Goal: Transaction & Acquisition: Obtain resource

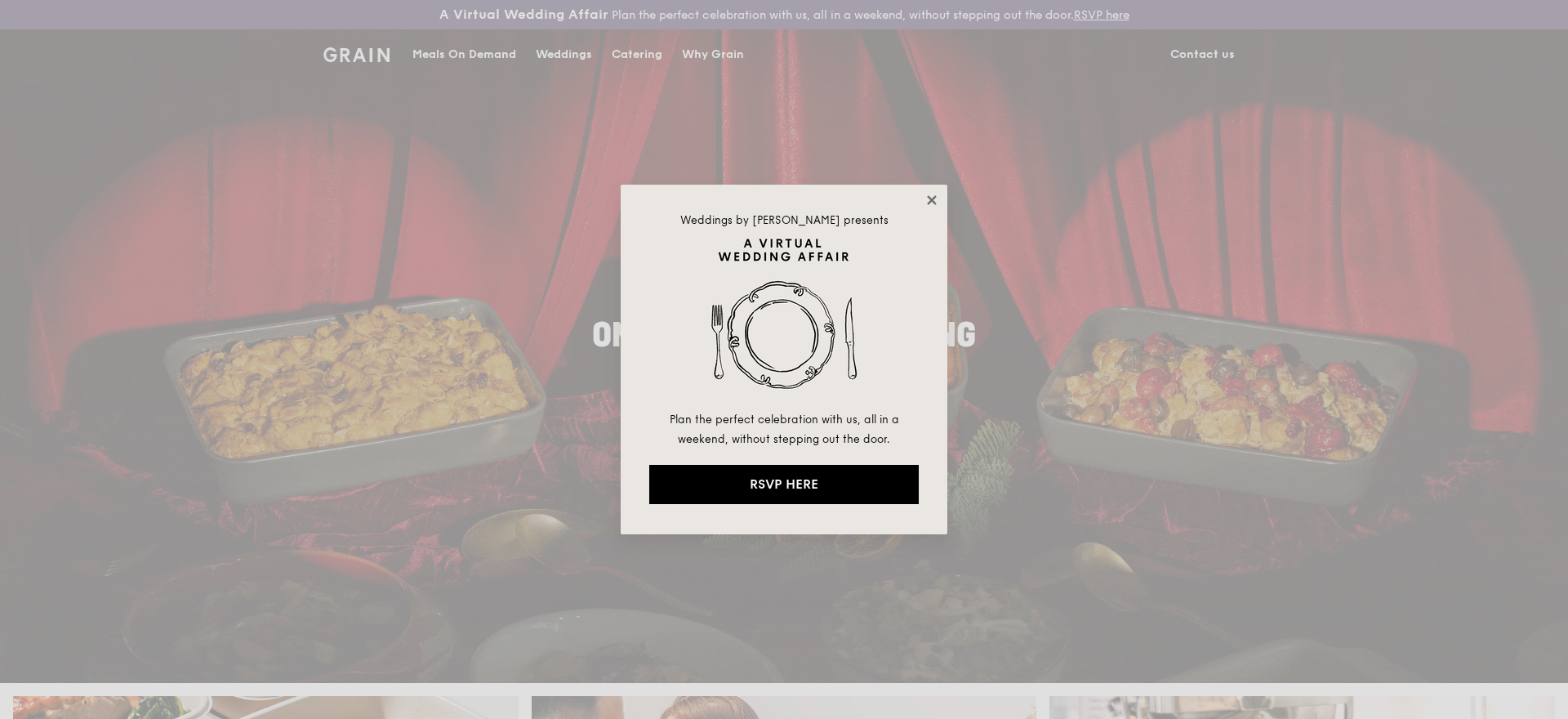
click at [934, 201] on icon at bounding box center [932, 200] width 15 height 15
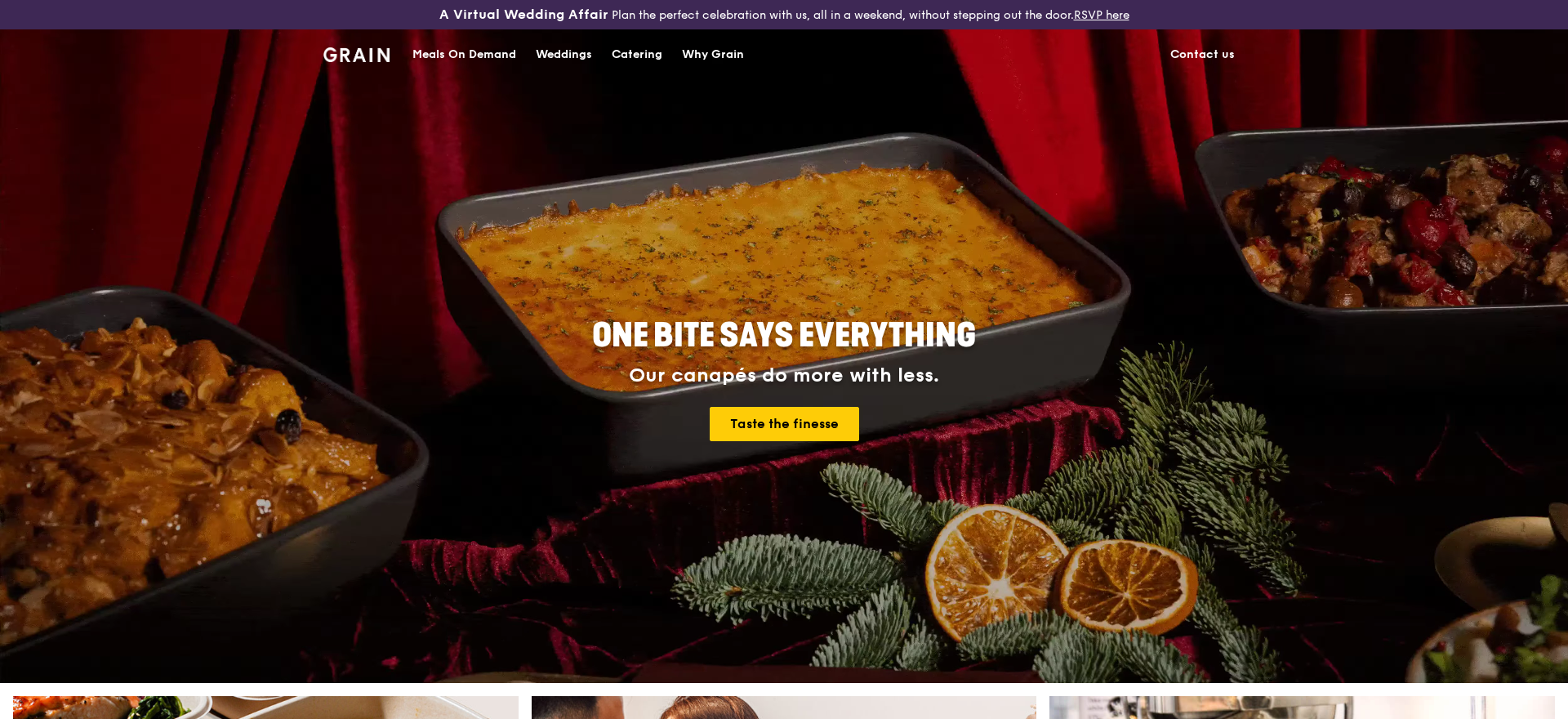
click at [633, 57] on div "Catering" at bounding box center [637, 55] width 50 height 49
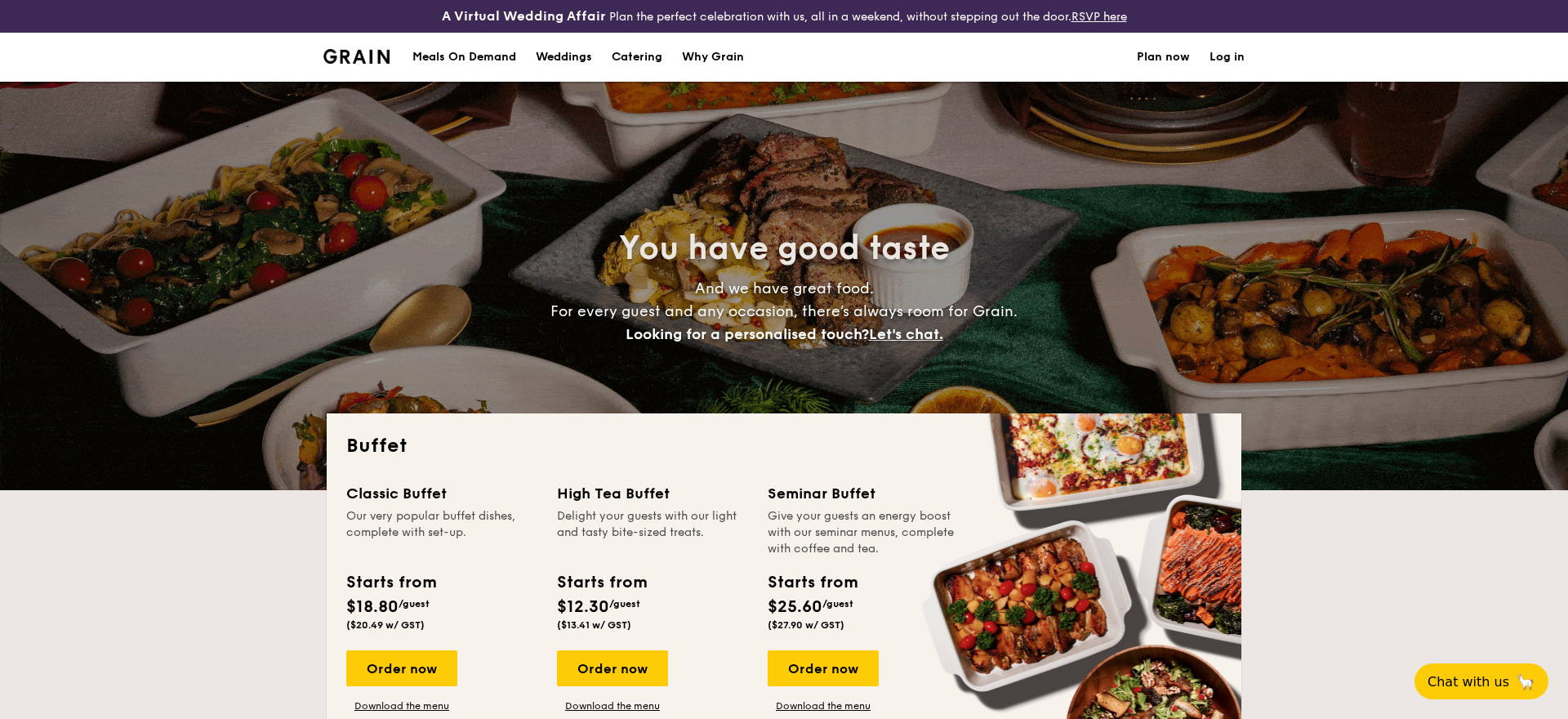
select select
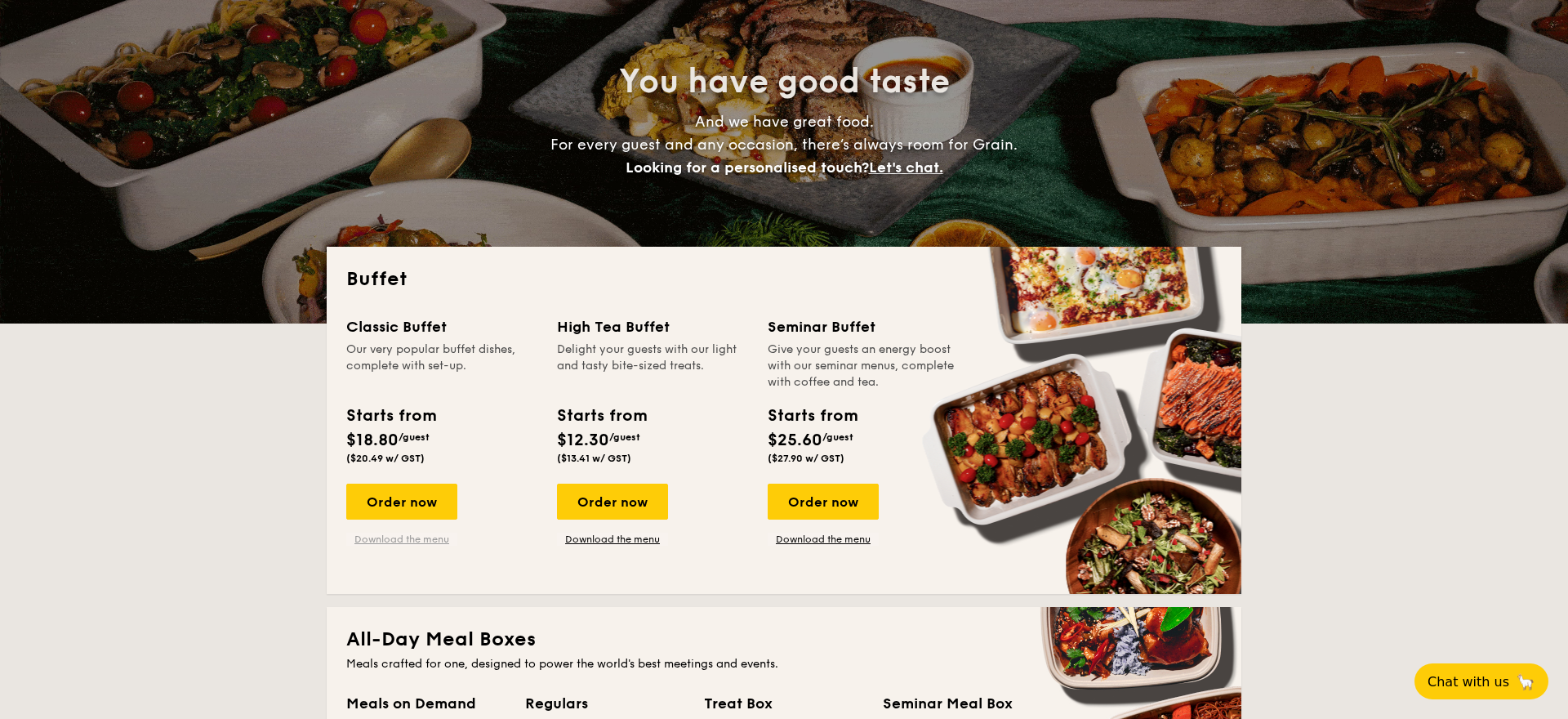
click at [412, 540] on link "Download the menu" at bounding box center [401, 539] width 111 height 13
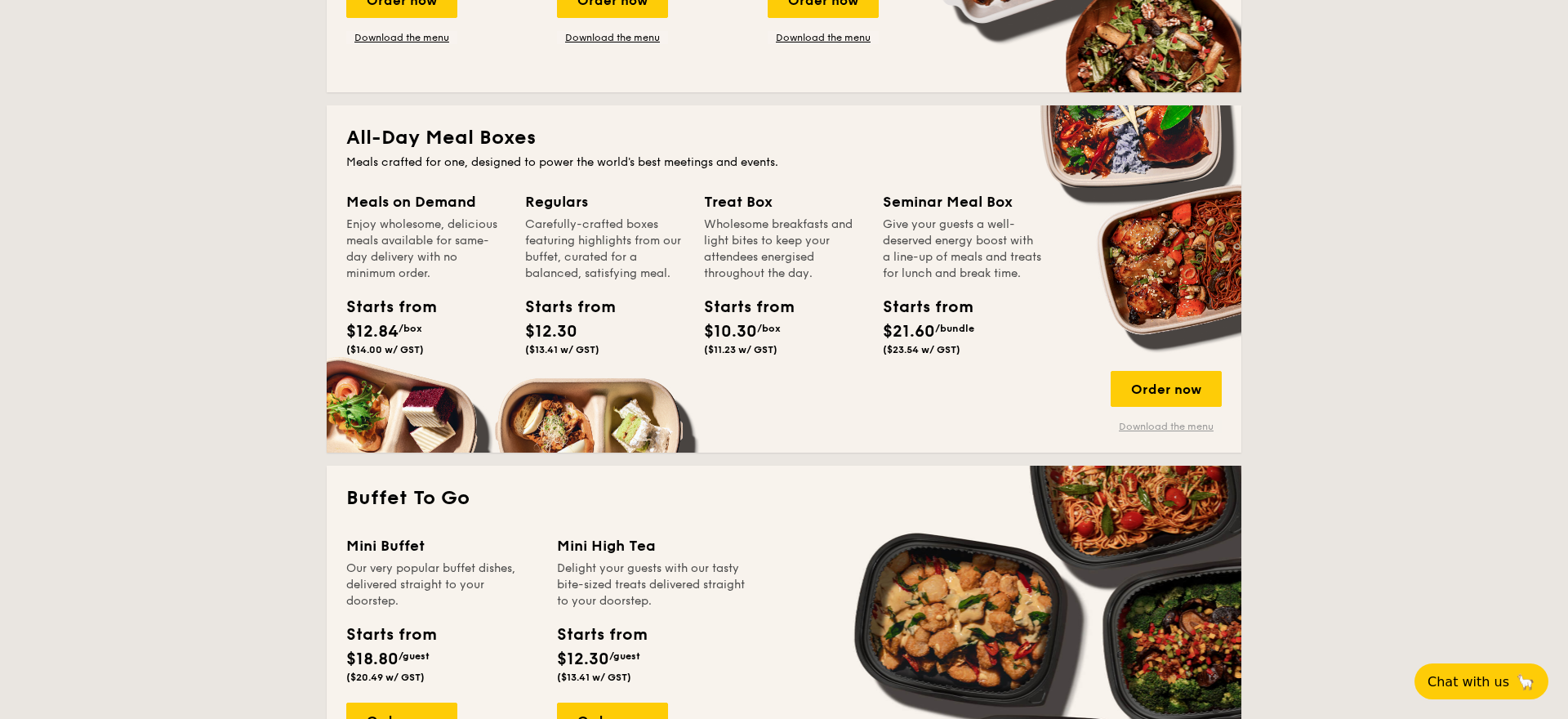
scroll to position [833, 0]
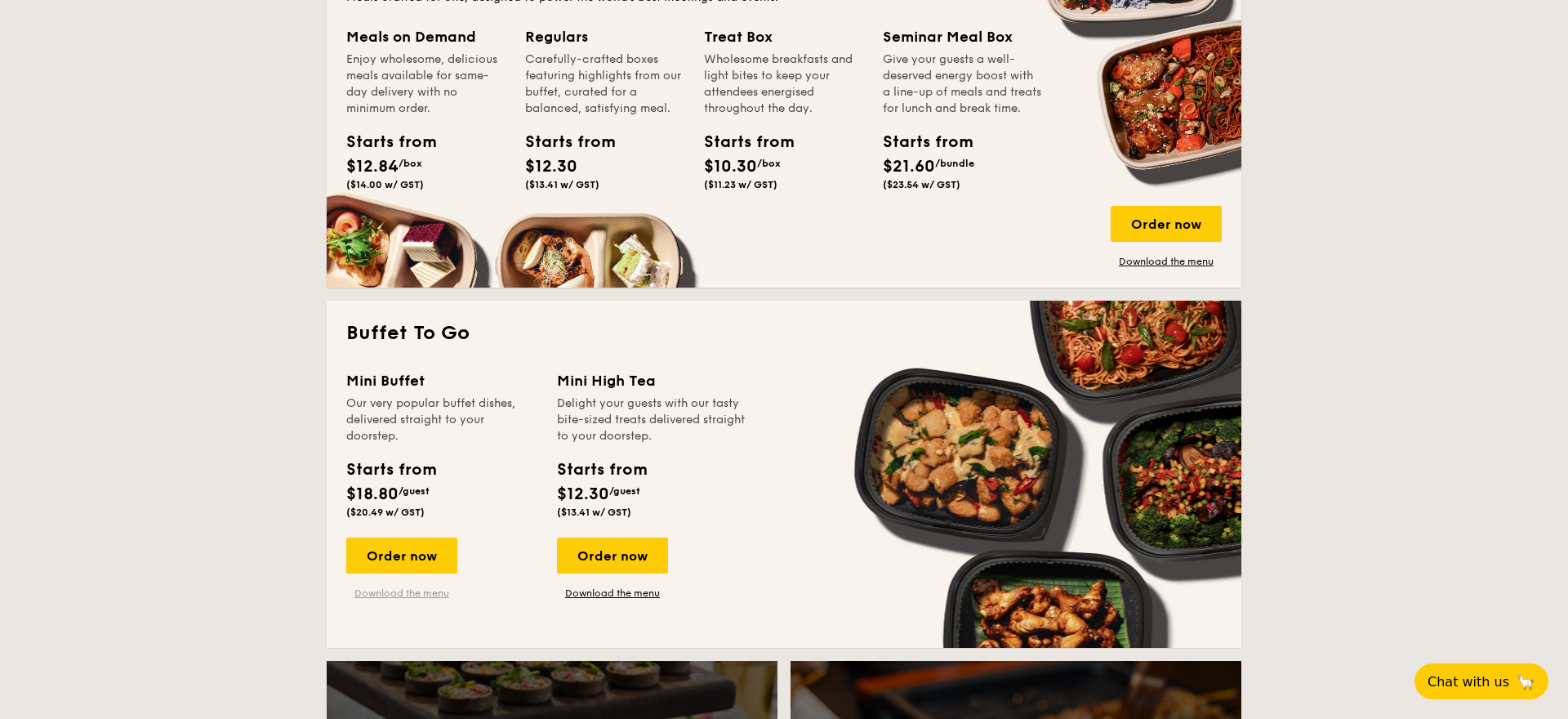
click at [421, 592] on link "Download the menu" at bounding box center [401, 593] width 111 height 13
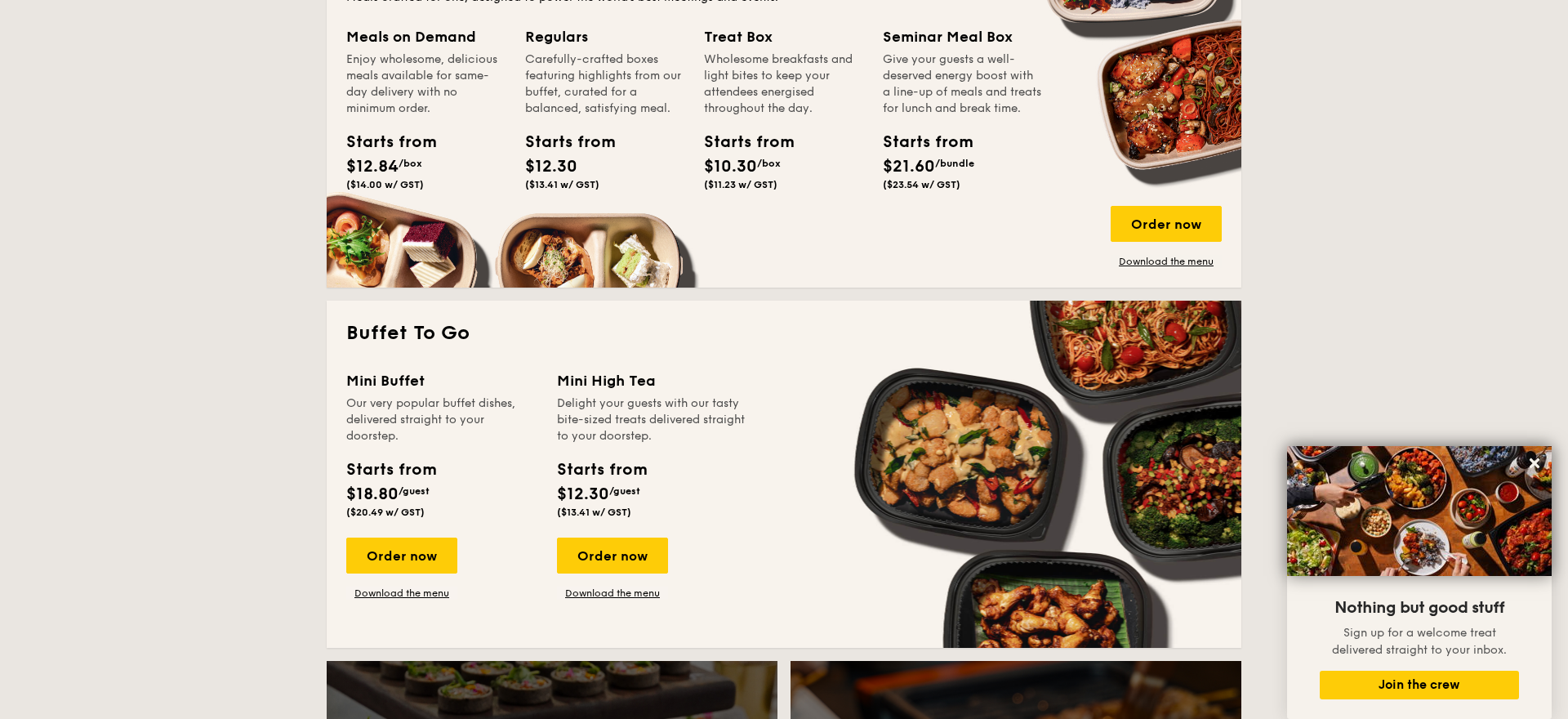
scroll to position [583, 0]
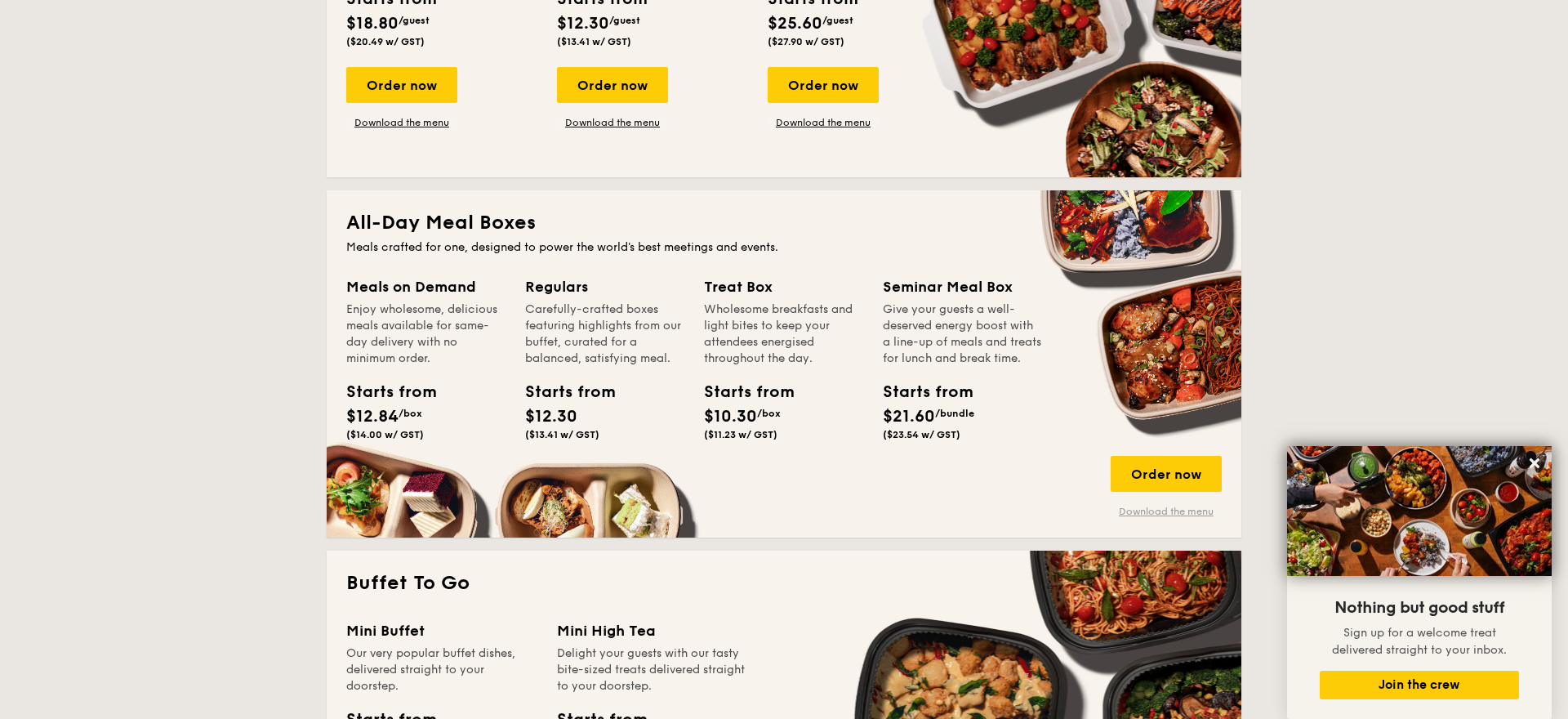
click at [1127, 508] on link "Download the menu" at bounding box center [1166, 511] width 111 height 13
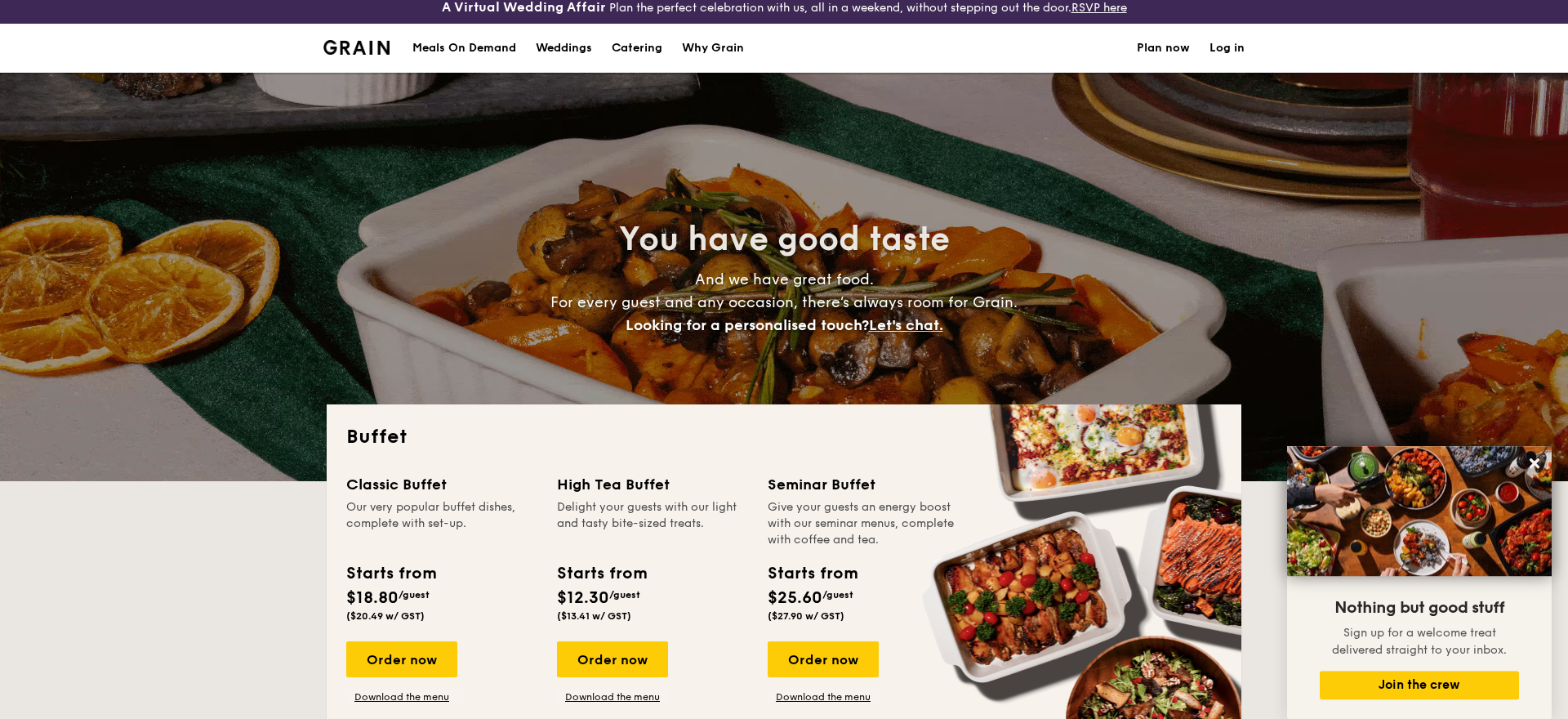
scroll to position [0, 0]
